Goal: Task Accomplishment & Management: Complete application form

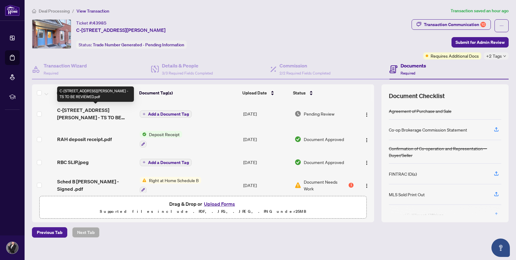
click at [122, 110] on span "C-[STREET_ADDRESS][PERSON_NAME] - TS TO BE REVIEWED.pdf" at bounding box center [96, 113] width 78 height 15
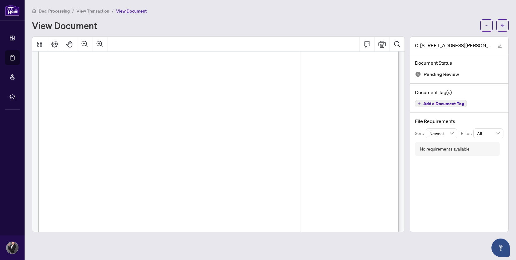
scroll to position [298, 0]
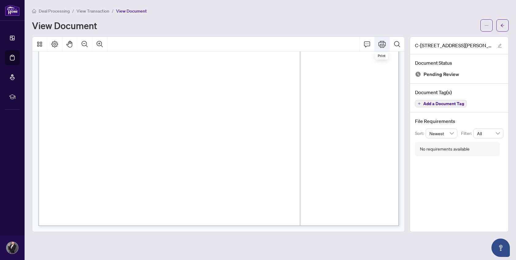
click at [383, 43] on icon "Print" at bounding box center [381, 44] width 7 height 7
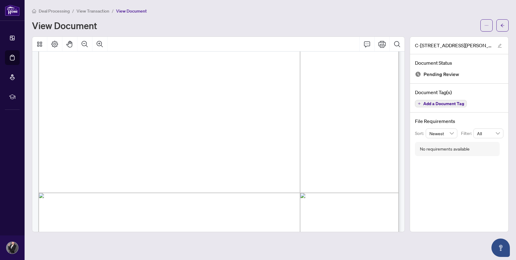
scroll to position [135, 0]
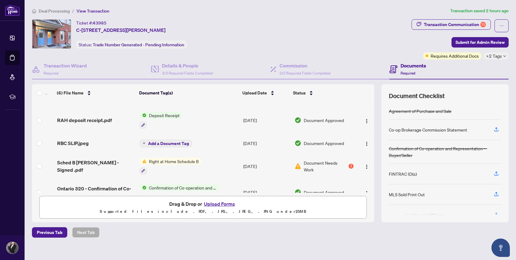
scroll to position [20, 0]
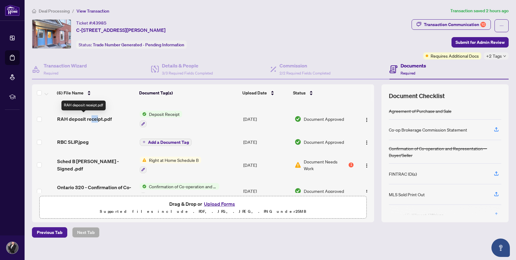
drag, startPoint x: 91, startPoint y: 119, endPoint x: 98, endPoint y: 120, distance: 7.2
click at [98, 120] on span "RAH deposit receipt.pdf" at bounding box center [84, 118] width 55 height 7
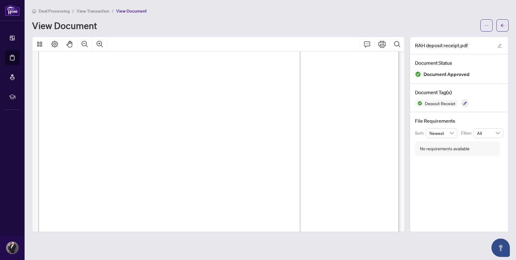
scroll to position [23, 0]
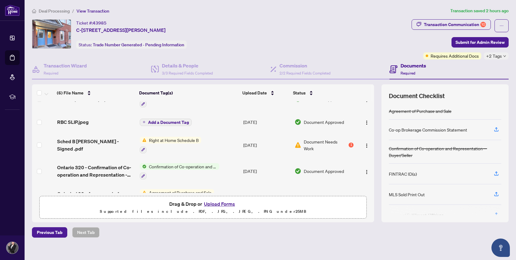
scroll to position [58, 0]
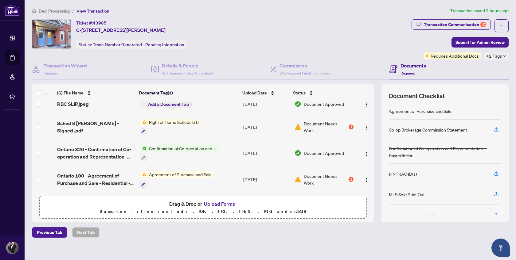
click at [218, 202] on button "Upload Forms" at bounding box center [219, 204] width 35 height 8
click at [226, 204] on button "Upload Forms" at bounding box center [219, 204] width 35 height 8
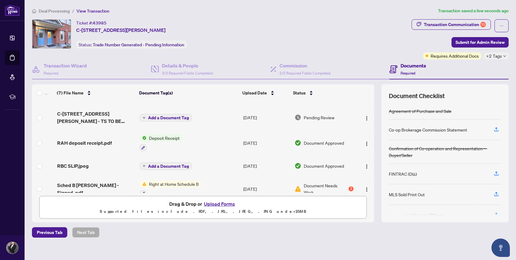
scroll to position [20, 0]
click at [179, 116] on span "Add a Document Tag" at bounding box center [168, 118] width 41 height 4
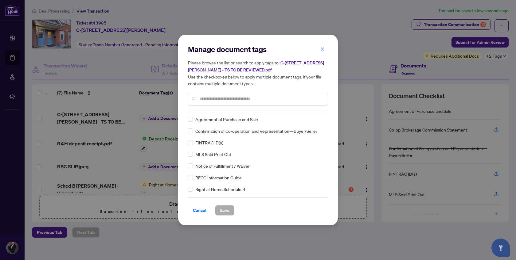
click at [207, 100] on input "text" at bounding box center [260, 98] width 123 height 7
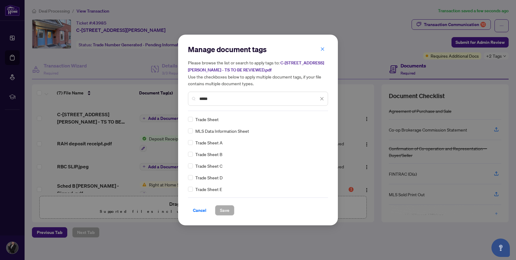
type input "*****"
click at [224, 211] on span "Save" at bounding box center [225, 211] width 10 height 10
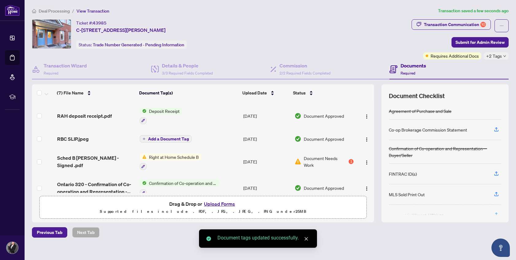
scroll to position [50, 0]
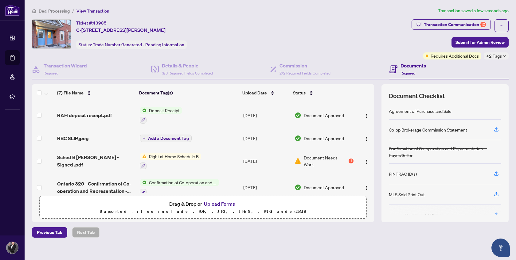
click at [322, 154] on span "Document Needs Work" at bounding box center [326, 161] width 44 height 14
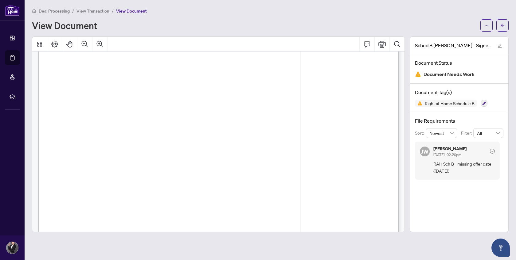
scroll to position [81, 0]
click at [135, 97] on span "K1N 6X3" at bounding box center [124, 96] width 22 height 7
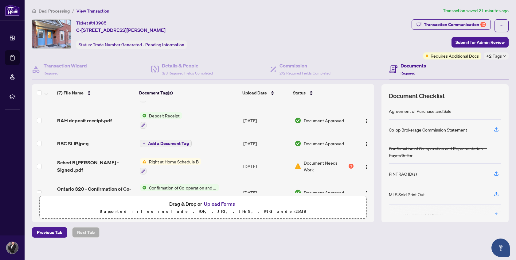
scroll to position [46, 0]
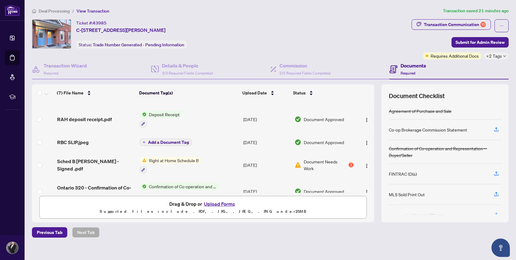
click at [320, 158] on span "Document Needs Work" at bounding box center [326, 165] width 44 height 14
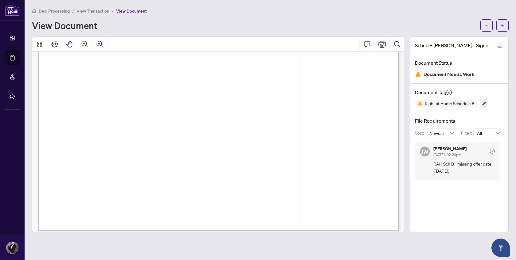
scroll to position [298, 0]
click at [485, 102] on icon "button" at bounding box center [484, 104] width 4 height 4
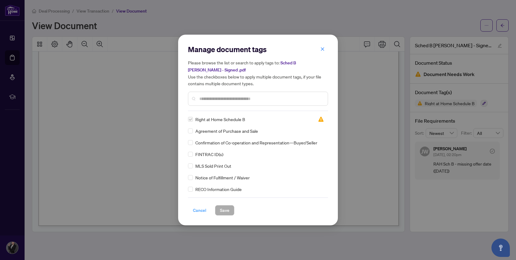
click at [200, 210] on span "Cancel" at bounding box center [200, 211] width 14 height 10
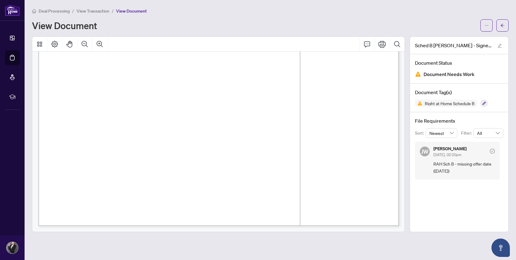
click at [464, 75] on span "Document Needs Work" at bounding box center [448, 74] width 51 height 8
click at [440, 63] on h4 "Document Status" at bounding box center [459, 62] width 88 height 7
click at [367, 44] on icon "Comment" at bounding box center [366, 44] width 7 height 7
click at [367, 45] on icon "Comment" at bounding box center [367, 44] width 6 height 6
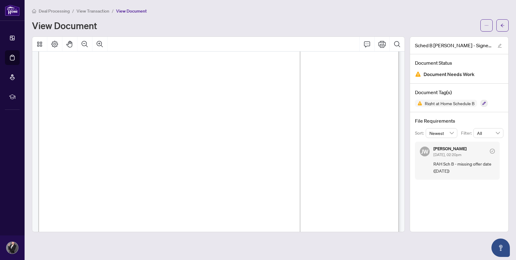
scroll to position [23, 0]
click at [503, 24] on icon "arrow-left" at bounding box center [502, 25] width 4 height 4
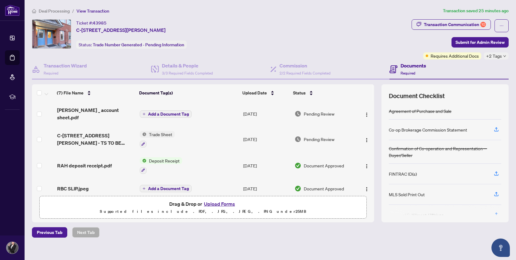
click at [215, 203] on button "Upload Forms" at bounding box center [219, 204] width 35 height 8
click at [219, 203] on button "Upload Forms" at bounding box center [219, 204] width 35 height 8
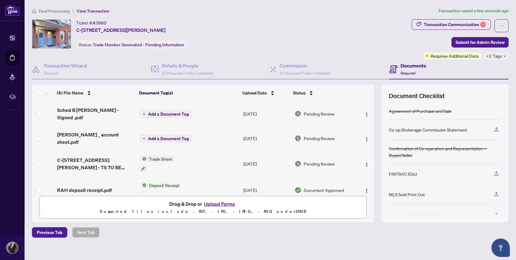
click at [178, 112] on span "Add a Document Tag" at bounding box center [168, 114] width 41 height 4
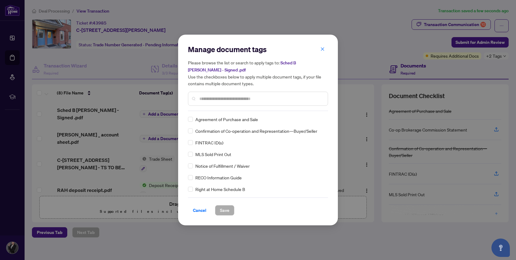
click at [214, 107] on div "Manage document tags Please browse the list or search to apply tags to: Sched B…" at bounding box center [258, 78] width 140 height 67
click at [214, 97] on input "text" at bounding box center [260, 98] width 123 height 7
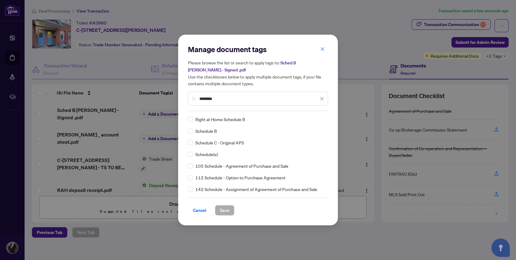
type input "********"
click at [226, 211] on span "Save" at bounding box center [225, 211] width 10 height 10
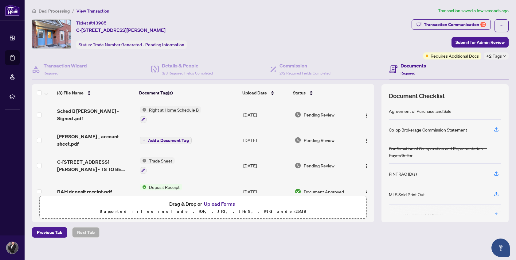
scroll to position [105, 0]
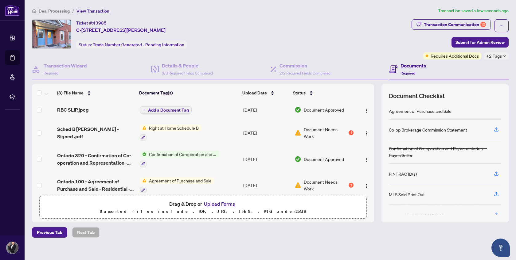
click at [325, 179] on span "Document Needs Work" at bounding box center [326, 186] width 44 height 14
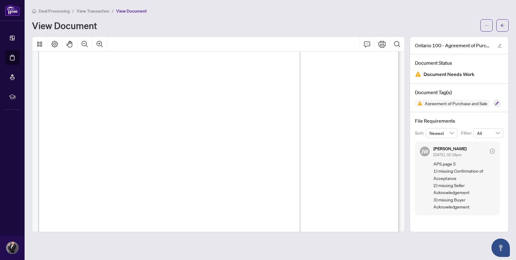
scroll to position [3429, 0]
click at [501, 26] on icon "arrow-left" at bounding box center [502, 25] width 4 height 3
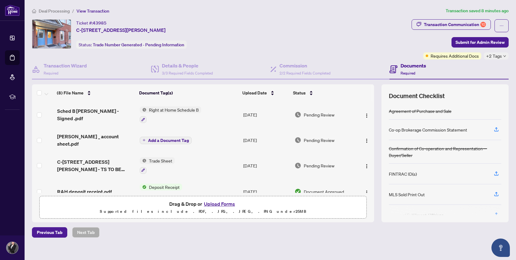
click at [224, 203] on button "Upload Forms" at bounding box center [219, 204] width 35 height 8
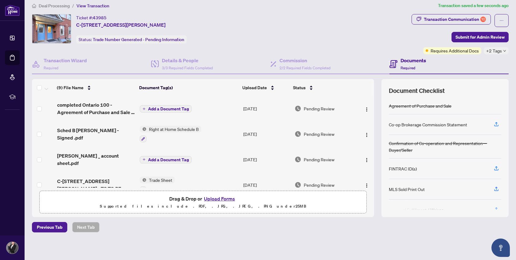
click at [169, 108] on span "Add a Document Tag" at bounding box center [168, 109] width 41 height 4
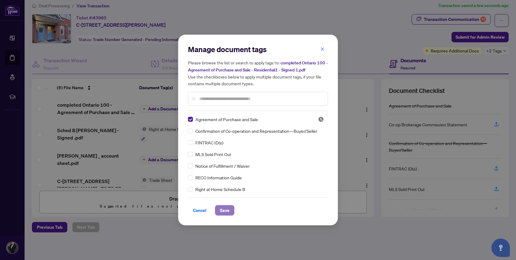
click at [226, 210] on span "Save" at bounding box center [225, 211] width 10 height 10
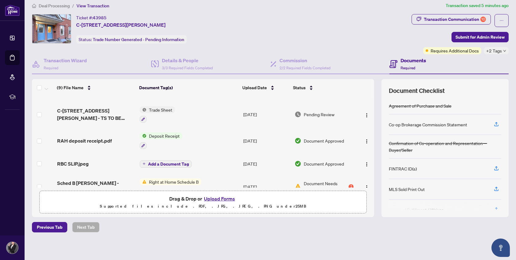
scroll to position [131, 0]
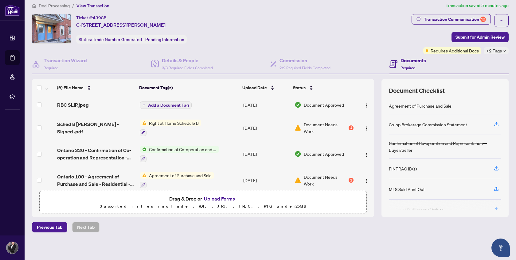
click at [325, 174] on span "Document Needs Work" at bounding box center [326, 181] width 44 height 14
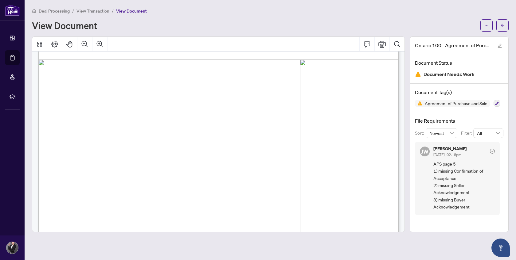
scroll to position [687, 0]
click at [370, 43] on icon "Comment" at bounding box center [366, 44] width 7 height 7
click at [373, 48] on button "Comment" at bounding box center [366, 44] width 15 height 15
click at [489, 26] on button "button" at bounding box center [486, 25] width 12 height 12
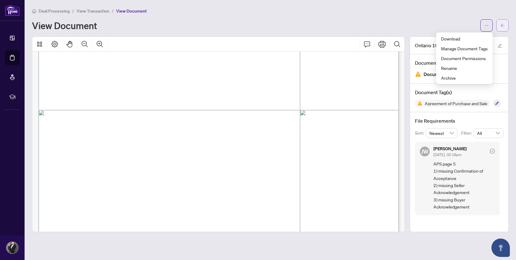
click at [499, 25] on button "button" at bounding box center [502, 25] width 12 height 12
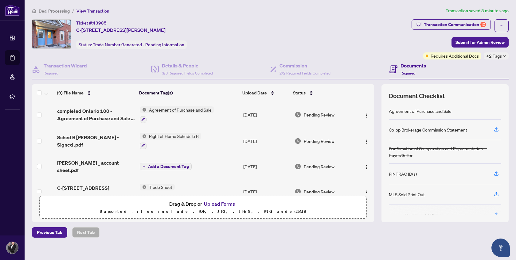
click at [501, 55] on span "+2 Tags" at bounding box center [494, 55] width 16 height 7
click at [472, 92] on div "Document Checklist" at bounding box center [445, 96] width 112 height 9
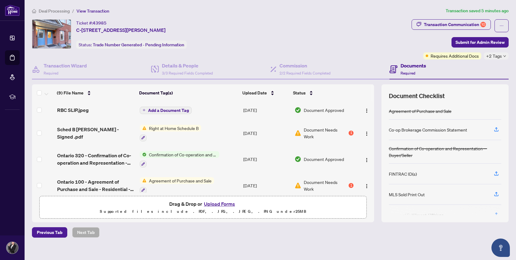
scroll to position [5, 0]
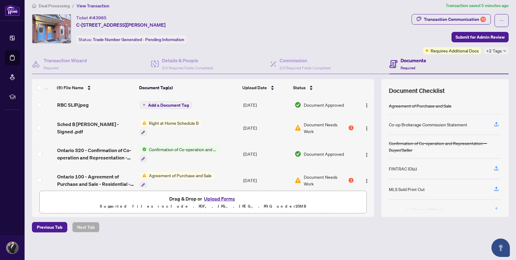
click at [221, 199] on button "Upload Forms" at bounding box center [219, 199] width 35 height 8
click at [229, 199] on button "Upload Forms" at bounding box center [219, 199] width 35 height 8
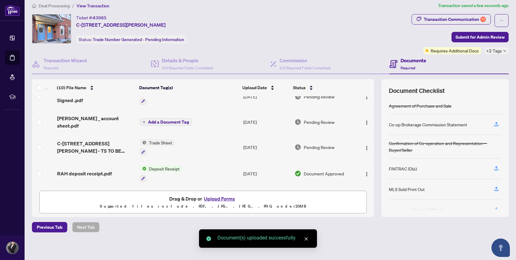
scroll to position [0, 0]
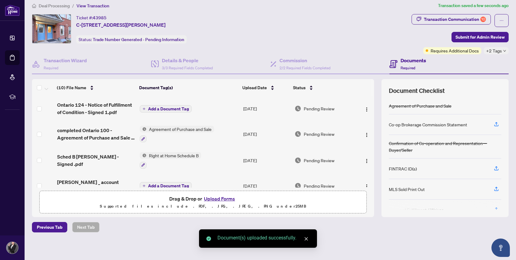
click at [178, 109] on span "Add a Document Tag" at bounding box center [168, 109] width 41 height 4
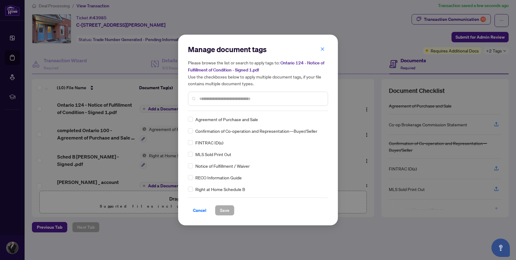
click at [211, 99] on input "text" at bounding box center [260, 98] width 123 height 7
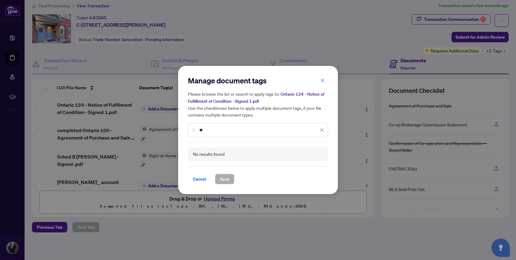
type input "*"
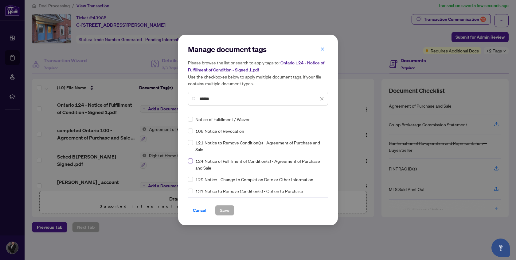
type input "******"
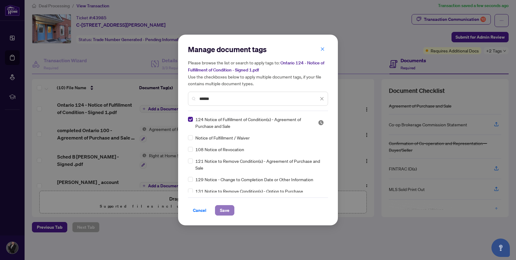
click at [230, 210] on button "Save" at bounding box center [224, 210] width 19 height 10
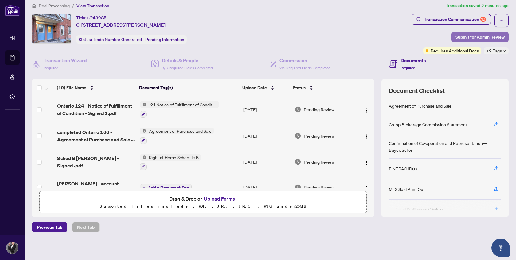
click at [473, 38] on span "Submit for Admin Review" at bounding box center [479, 37] width 49 height 10
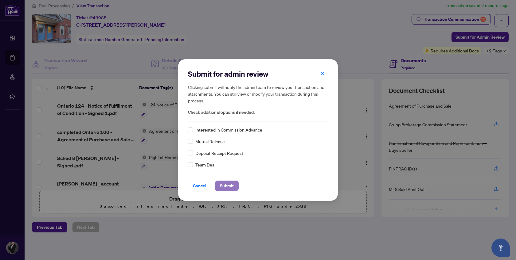
click at [227, 184] on span "Submit" at bounding box center [227, 186] width 14 height 10
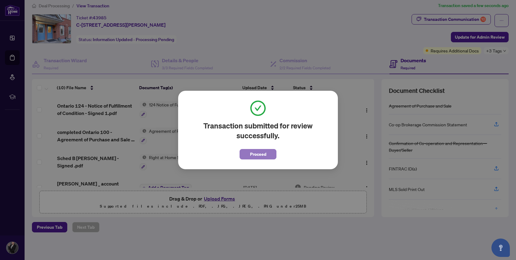
click at [269, 157] on button "Proceed" at bounding box center [257, 154] width 37 height 10
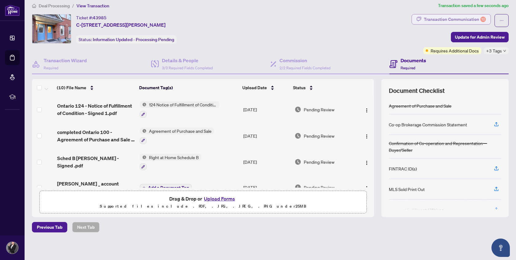
click at [457, 19] on div "Transaction Communication 10" at bounding box center [455, 19] width 62 height 10
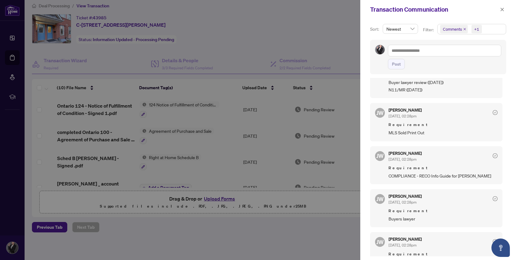
scroll to position [165, 0]
click at [311, 227] on div at bounding box center [258, 130] width 516 height 260
click at [340, 31] on div at bounding box center [258, 130] width 516 height 260
click at [500, 9] on icon "close" at bounding box center [502, 9] width 4 height 4
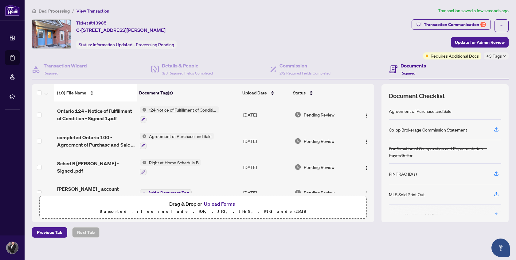
scroll to position [5, 0]
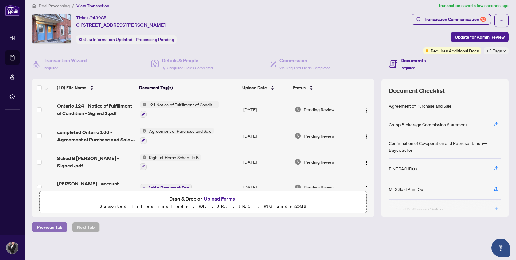
click at [47, 225] on span "Previous Tab" at bounding box center [49, 228] width 25 height 10
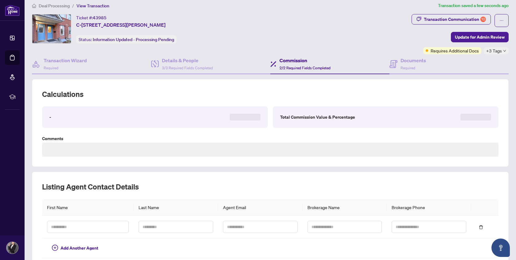
type textarea "**********"
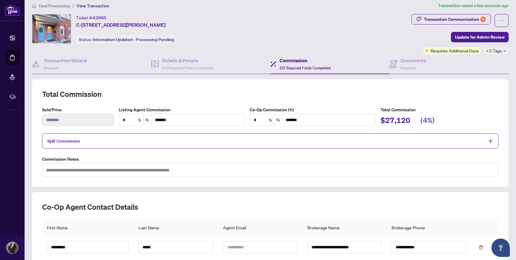
scroll to position [75, 0]
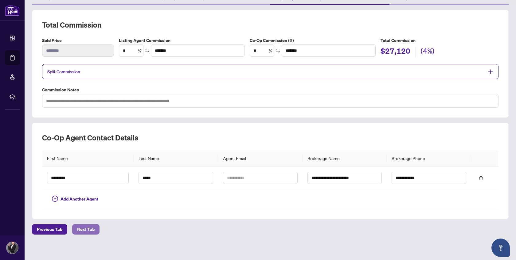
click at [87, 226] on span "Next Tab" at bounding box center [85, 230] width 17 height 10
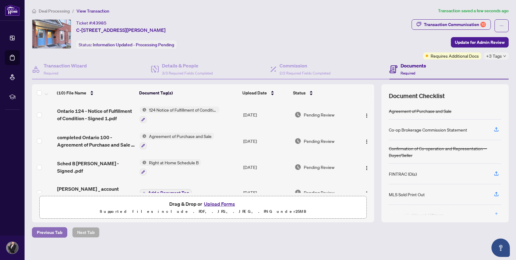
click at [51, 231] on span "Previous Tab" at bounding box center [49, 233] width 25 height 10
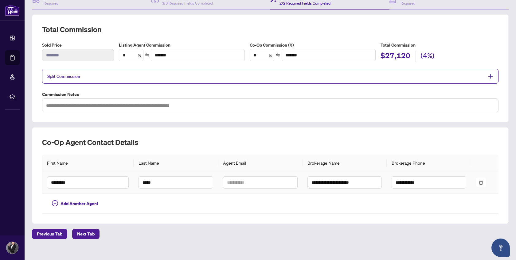
scroll to position [75, 0]
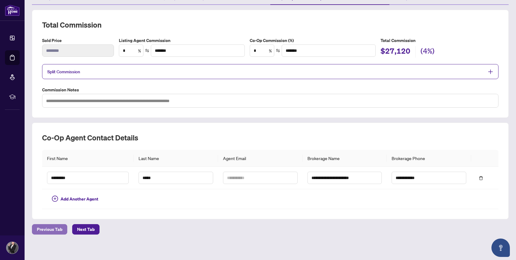
click at [53, 226] on span "Previous Tab" at bounding box center [49, 230] width 25 height 10
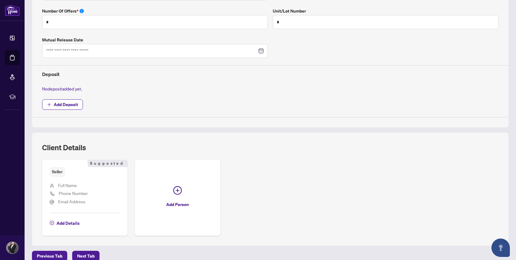
scroll to position [217, 0]
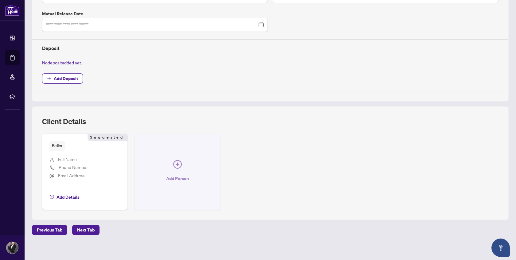
click at [178, 161] on icon "plus-circle" at bounding box center [177, 164] width 9 height 9
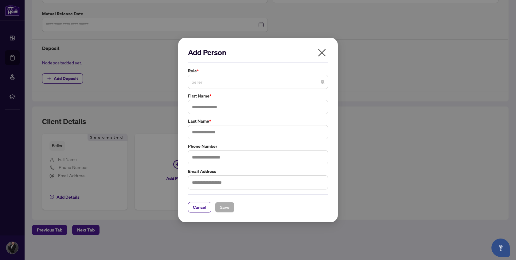
click at [232, 87] on span "Seller" at bounding box center [258, 82] width 133 height 12
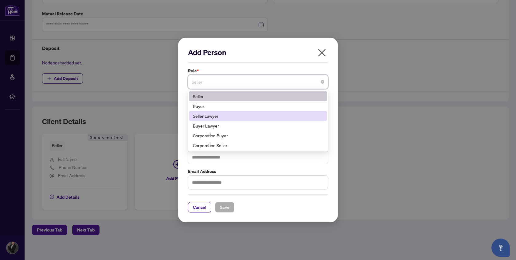
click at [232, 117] on div "Seller Lawyer" at bounding box center [258, 116] width 130 height 7
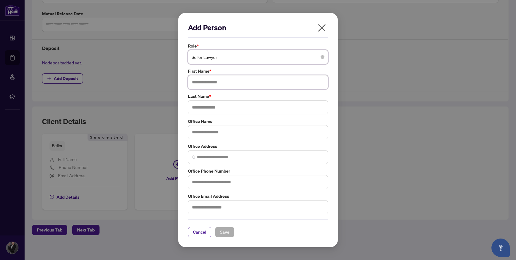
click at [230, 78] on input "text" at bounding box center [258, 82] width 140 height 14
type input "*"
type input "*****"
click at [229, 108] on input "text" at bounding box center [258, 107] width 140 height 14
type input "*****"
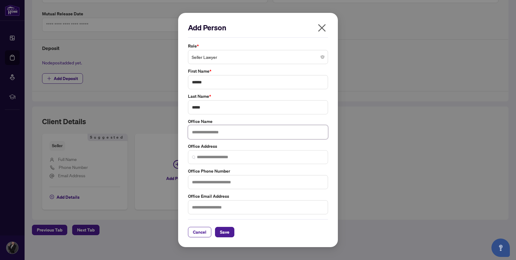
click at [226, 131] on input "text" at bounding box center [258, 132] width 140 height 14
type input "*******"
click at [226, 157] on input "search" at bounding box center [260, 157] width 127 height 6
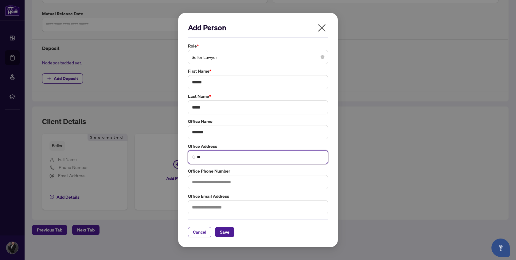
type input "*"
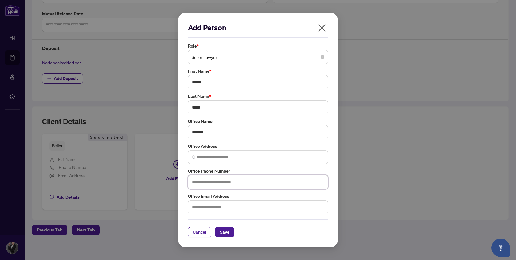
click at [220, 183] on input "text" at bounding box center [258, 182] width 140 height 14
type input "**********"
click at [222, 207] on input "text" at bounding box center [258, 207] width 140 height 14
type input "**********"
click at [224, 232] on span "Save" at bounding box center [225, 232] width 10 height 10
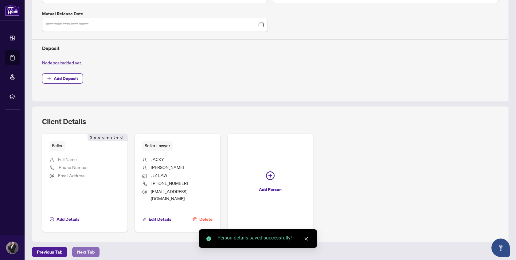
click at [89, 247] on span "Next Tab" at bounding box center [85, 252] width 17 height 10
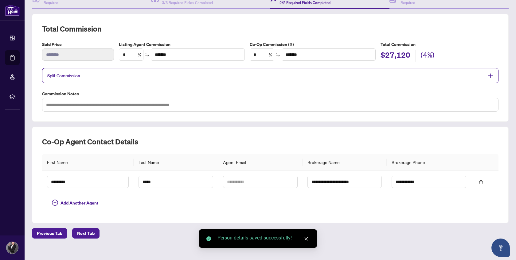
scroll to position [75, 0]
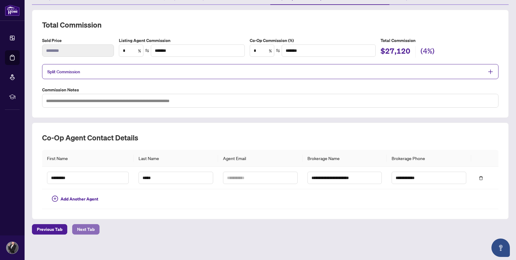
click at [91, 227] on span "Next Tab" at bounding box center [85, 230] width 17 height 10
